Goal: Task Accomplishment & Management: Manage account settings

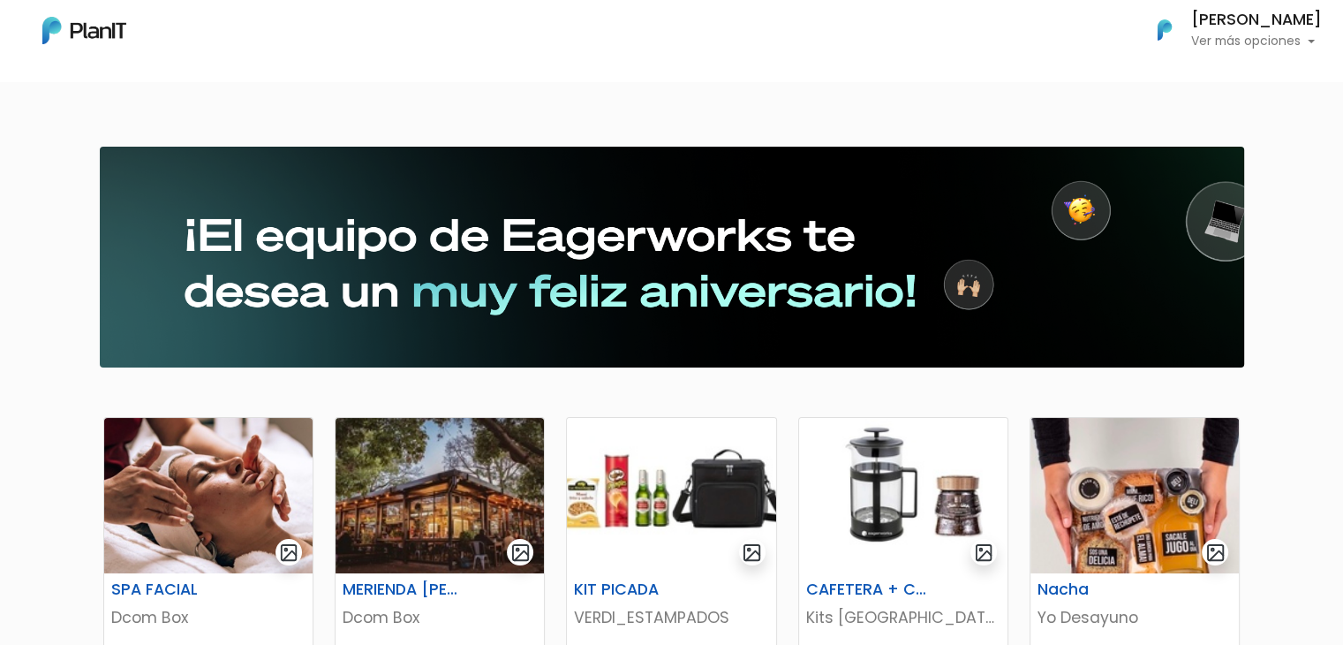
click at [1227, 40] on p "Ver más opciones" at bounding box center [1256, 41] width 131 height 12
click at [1191, 163] on link "Cerrar Sesión" at bounding box center [1243, 165] width 157 height 35
click at [1211, 41] on p "Ver más opciones" at bounding box center [1256, 41] width 131 height 12
click at [1180, 164] on link "Cerrar Sesión" at bounding box center [1243, 165] width 157 height 35
